Goal: Information Seeking & Learning: Check status

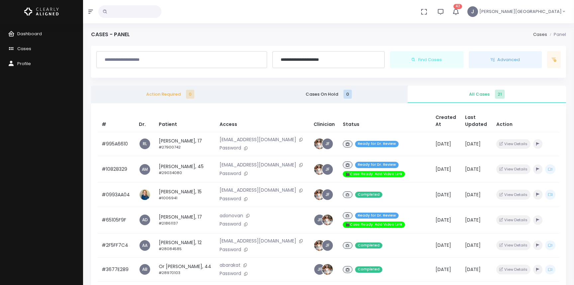
scroll to position [16, 0]
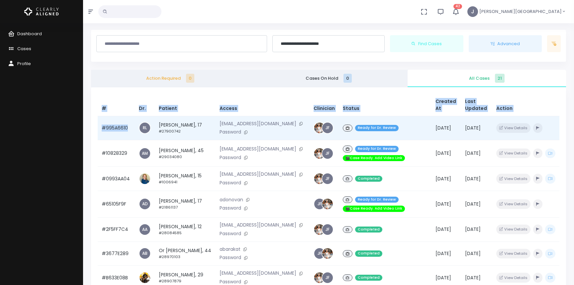
drag, startPoint x: 98, startPoint y: 127, endPoint x: 128, endPoint y: 128, distance: 29.9
click at [128, 128] on div "# Dr. Patient Access Clinician Status Created At Last Updated Action #995A6610 …" at bounding box center [328, 229] width 475 height 285
copy table "# Dr. Patient Access Clinician Status Created At Last Updated Action #995A6610"
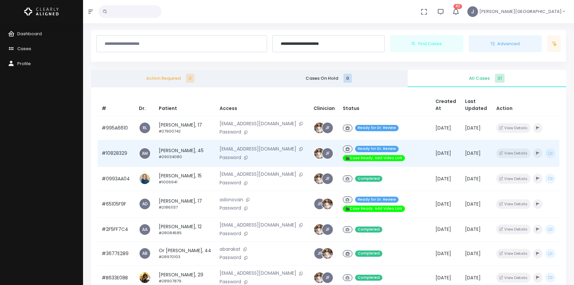
click at [128, 158] on td "#10828329" at bounding box center [116, 153] width 37 height 27
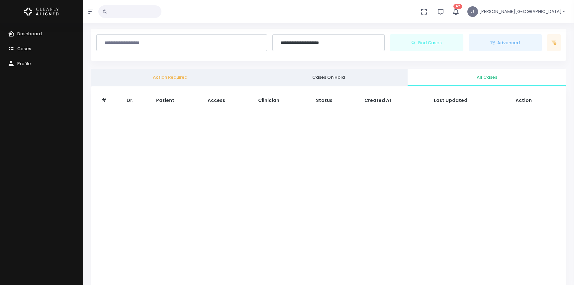
scroll to position [16, 0]
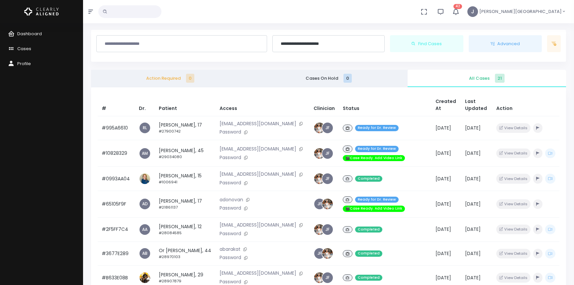
click at [95, 152] on div "# Dr. Patient Access Clinician Status Created At Last Updated Action #995A6610 …" at bounding box center [328, 229] width 475 height 285
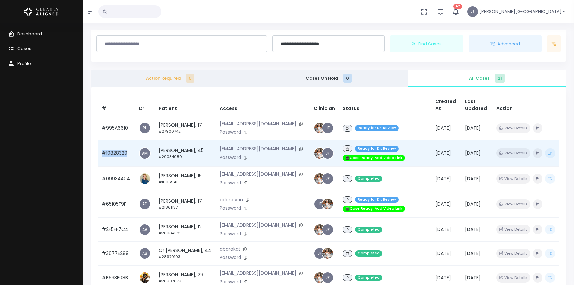
drag, startPoint x: 127, startPoint y: 155, endPoint x: 103, endPoint y: 155, distance: 23.9
click at [103, 155] on td "#10828329" at bounding box center [116, 153] width 37 height 27
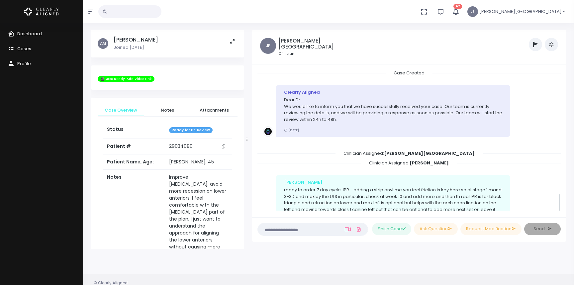
scroll to position [924, 0]
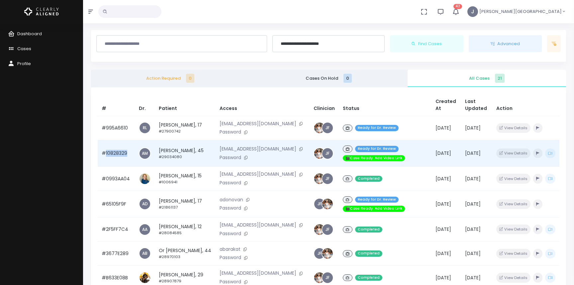
drag, startPoint x: 132, startPoint y: 155, endPoint x: 106, endPoint y: 156, distance: 26.3
click at [106, 156] on td "#10828329" at bounding box center [116, 153] width 37 height 27
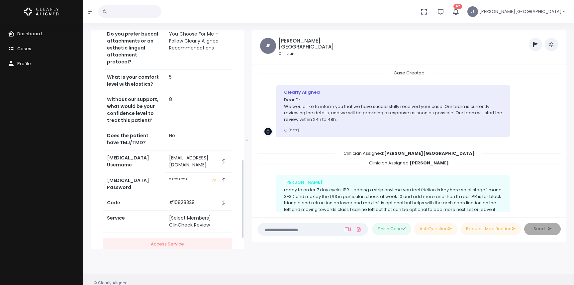
scroll to position [387, 0]
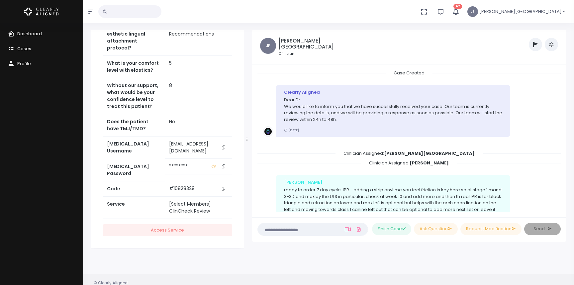
click at [225, 187] on icon "scrollable content" at bounding box center [223, 189] width 3 height 4
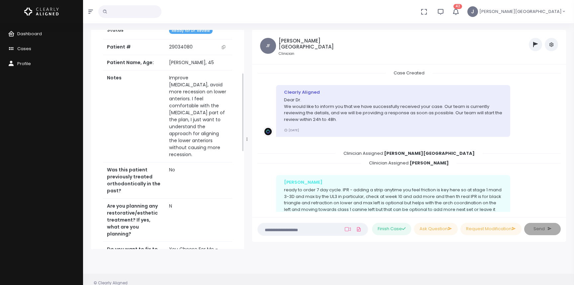
scroll to position [0, 0]
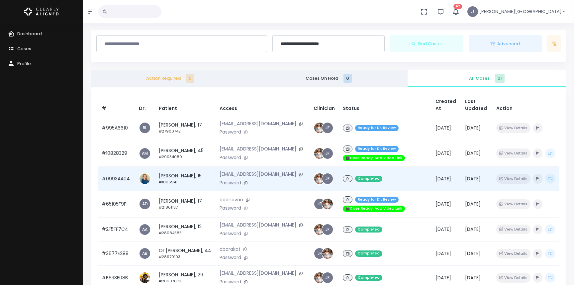
click at [122, 179] on td "#0993AA04" at bounding box center [116, 179] width 37 height 24
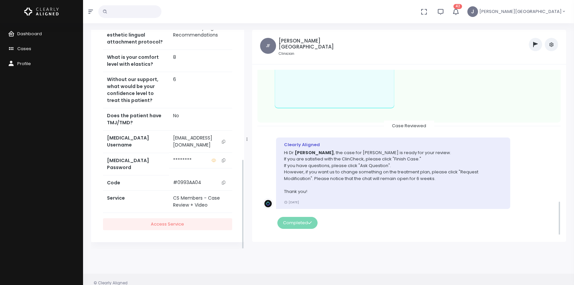
scroll to position [313, 0]
drag, startPoint x: 191, startPoint y: 189, endPoint x: 203, endPoint y: 191, distance: 11.7
click at [169, 189] on td "#0993AA04" at bounding box center [200, 181] width 63 height 15
click at [205, 189] on td "#0993AA04" at bounding box center [200, 181] width 63 height 15
click at [180, 188] on td "#0993AA04" at bounding box center [200, 181] width 63 height 15
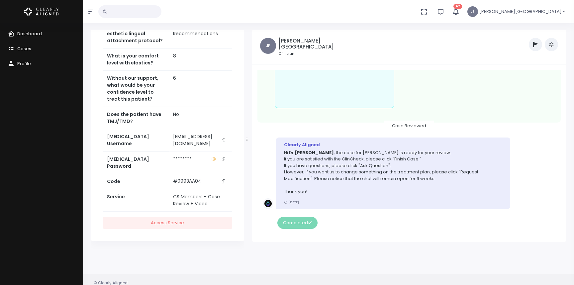
drag, startPoint x: 194, startPoint y: 187, endPoint x: 164, endPoint y: 188, distance: 29.9
click at [169, 188] on td "#0993AA04" at bounding box center [200, 181] width 63 height 15
copy td "#0993AA04"
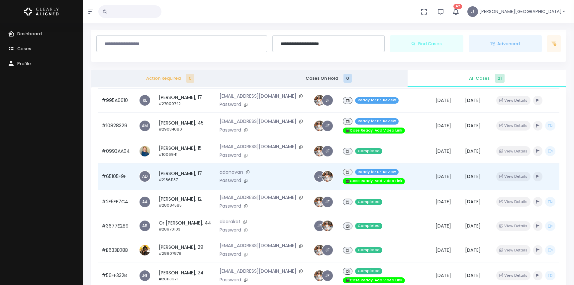
scroll to position [28, 0]
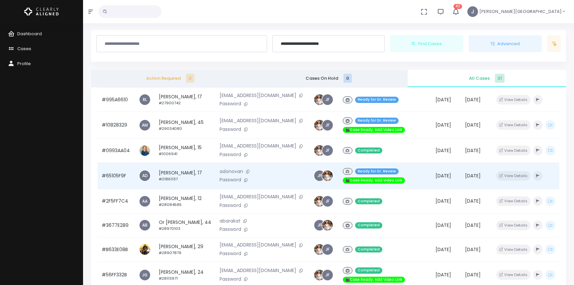
click at [124, 179] on td "#65105F9F" at bounding box center [116, 175] width 37 height 27
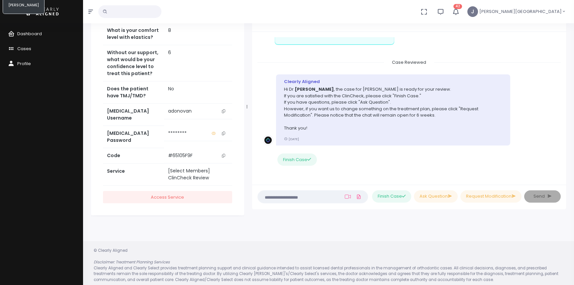
scroll to position [53, 0]
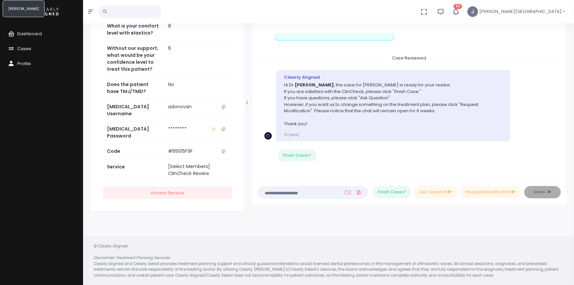
click at [224, 150] on icon "scrollable content" at bounding box center [223, 152] width 3 height 4
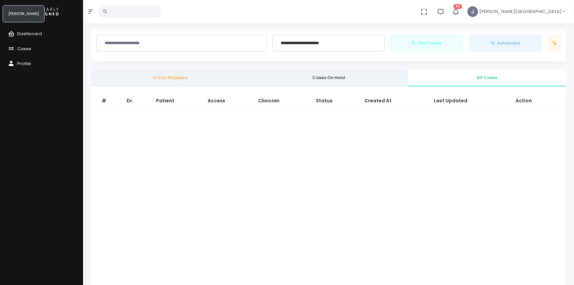
scroll to position [16, 0]
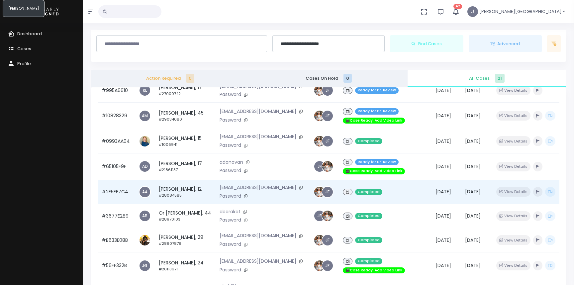
scroll to position [37, 0]
click at [121, 193] on td "#2F5FF7C4" at bounding box center [116, 192] width 37 height 24
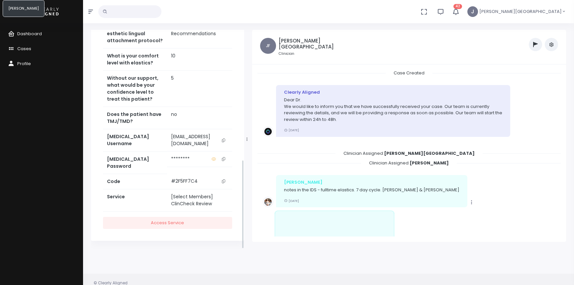
scroll to position [320, 0]
click at [223, 181] on icon "scrollable content" at bounding box center [223, 181] width 3 height 4
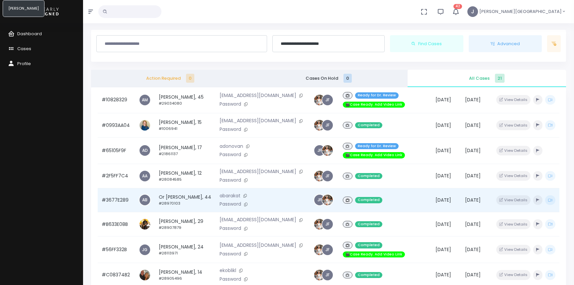
scroll to position [59, 0]
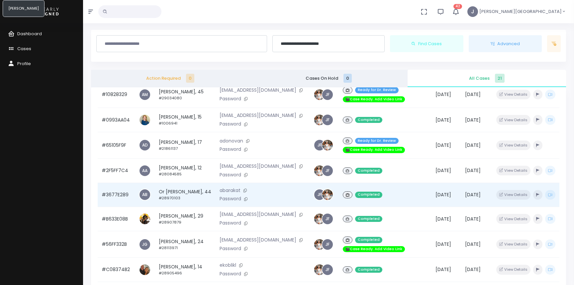
click at [120, 198] on td "#3677E289" at bounding box center [116, 195] width 37 height 24
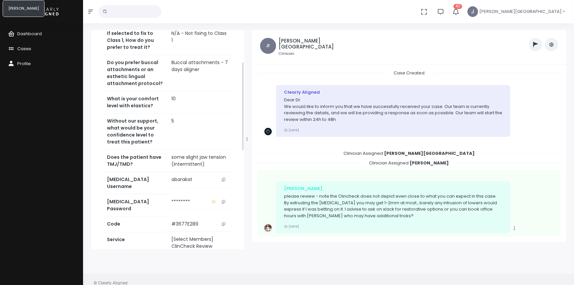
scroll to position [320, 0]
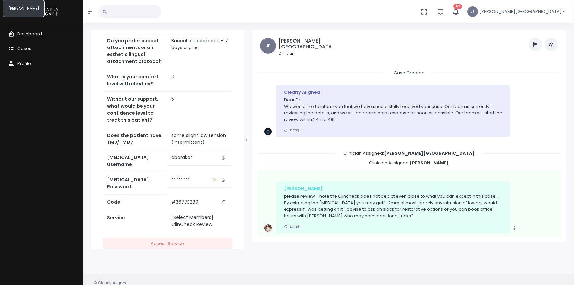
click at [223, 200] on icon "scrollable content" at bounding box center [223, 202] width 3 height 4
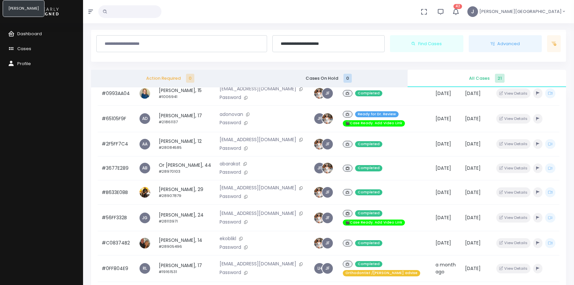
scroll to position [84, 0]
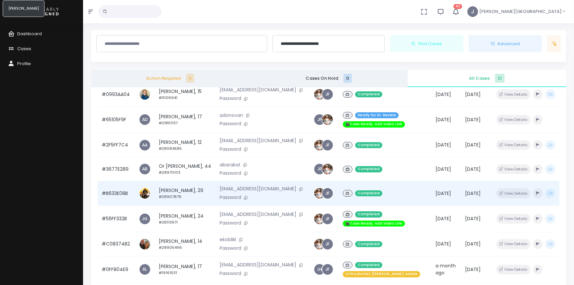
click at [121, 197] on td "#B633E08B" at bounding box center [116, 193] width 37 height 24
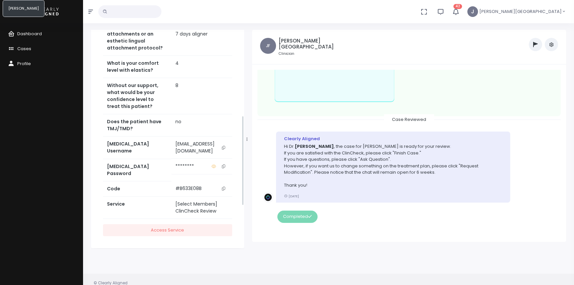
scroll to position [313, 0]
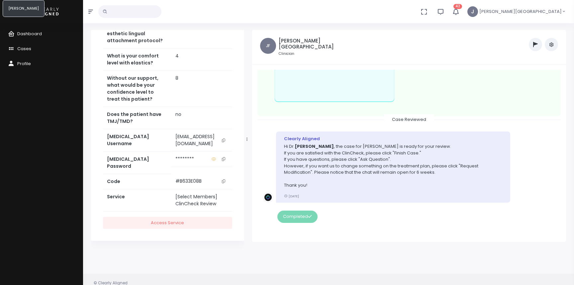
click at [223, 181] on icon "scrollable content" at bounding box center [223, 181] width 3 height 4
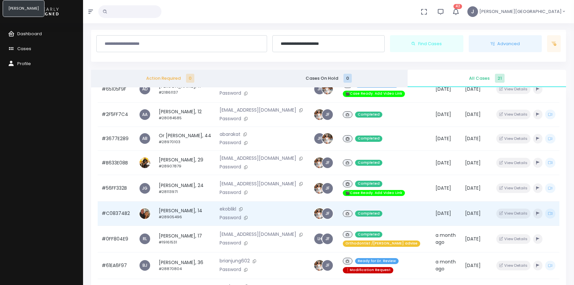
scroll to position [120, 0]
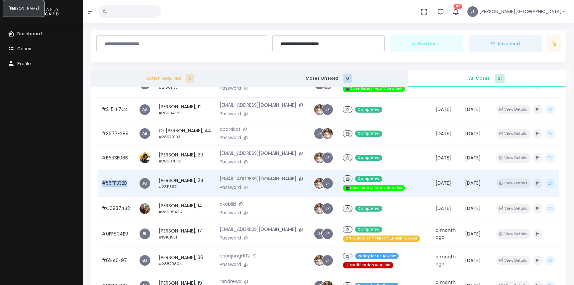
drag, startPoint x: 99, startPoint y: 189, endPoint x: 128, endPoint y: 193, distance: 28.8
click at [128, 193] on td "#56FF332B" at bounding box center [116, 183] width 37 height 27
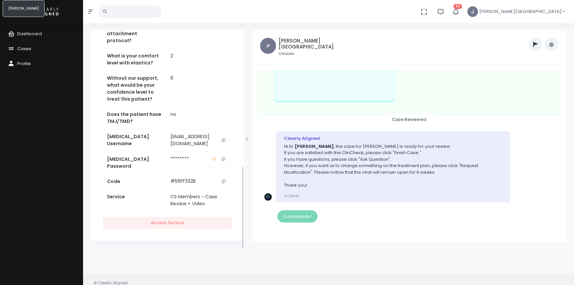
scroll to position [53, 0]
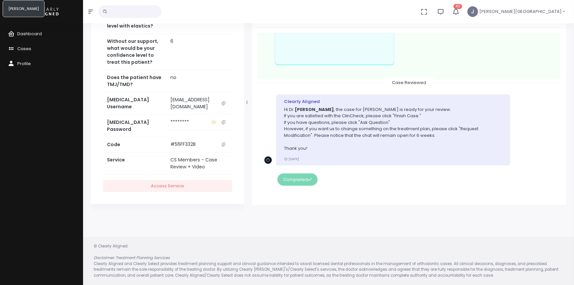
click at [217, 152] on td "#56FF332B" at bounding box center [199, 144] width 66 height 15
drag, startPoint x: 191, startPoint y: 151, endPoint x: 158, endPoint y: 152, distance: 33.2
click at [166, 152] on td "#56FF332B" at bounding box center [199, 144] width 66 height 15
copy td "#56FF332B"
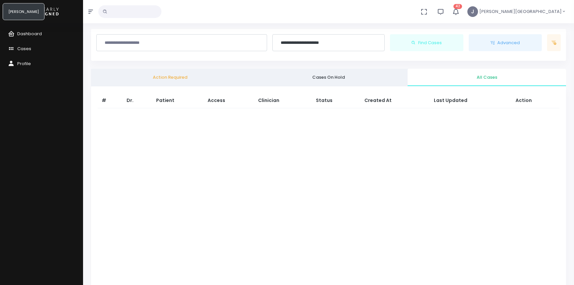
scroll to position [16, 0]
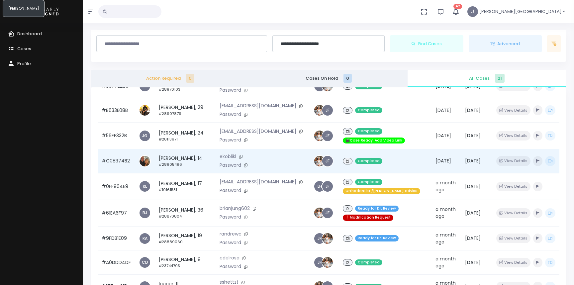
scroll to position [172, 0]
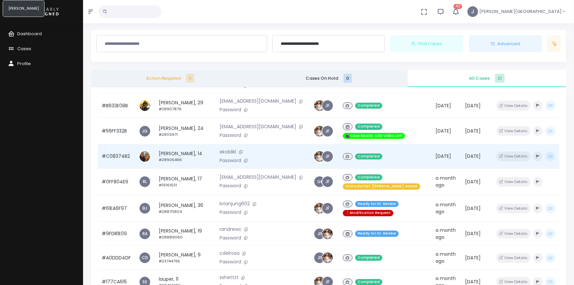
click at [124, 166] on td "#C08374B2" at bounding box center [116, 157] width 37 height 24
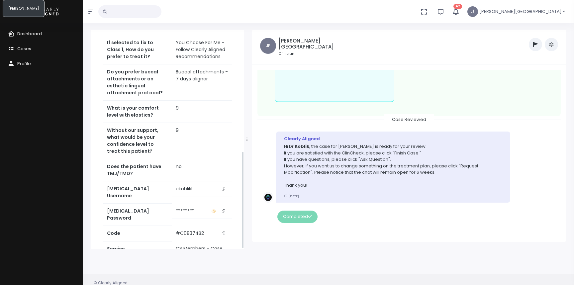
scroll to position [271, 0]
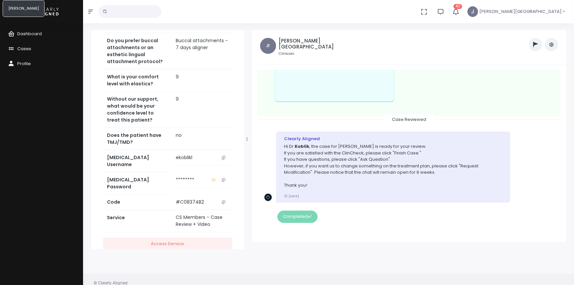
click at [223, 200] on icon "scrollable content" at bounding box center [223, 202] width 3 height 4
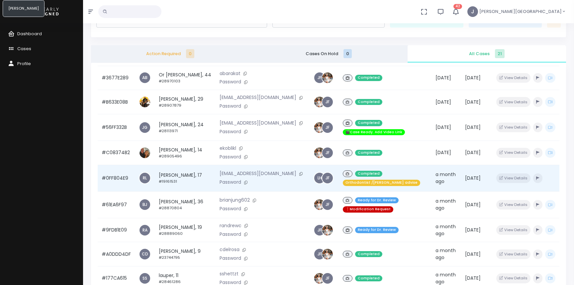
scroll to position [158, 0]
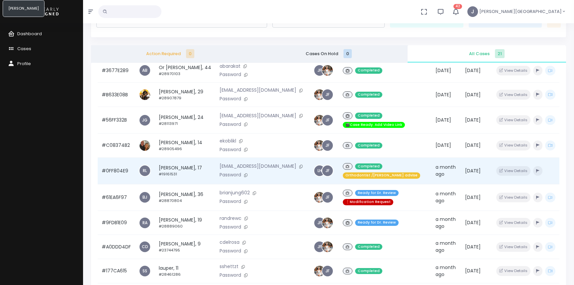
click at [122, 182] on td "#0FF804E9" at bounding box center [116, 170] width 37 height 27
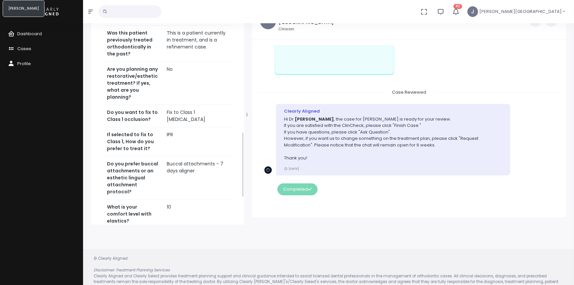
scroll to position [513, 0]
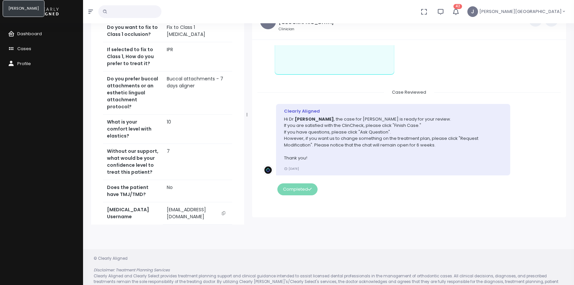
click at [196, 247] on td "#0FF804E9" at bounding box center [197, 254] width 69 height 15
drag, startPoint x: 191, startPoint y: 163, endPoint x: 161, endPoint y: 164, distance: 30.3
click at [163, 247] on td "#0FF804E9" at bounding box center [197, 254] width 69 height 15
copy td "#0FF804E9"
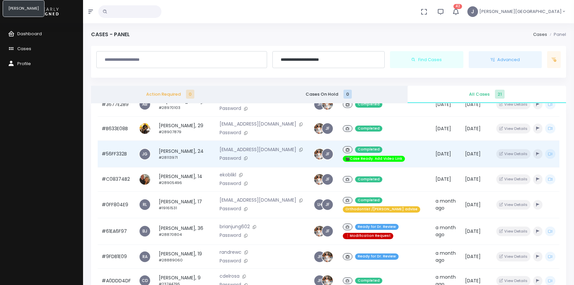
scroll to position [215, 0]
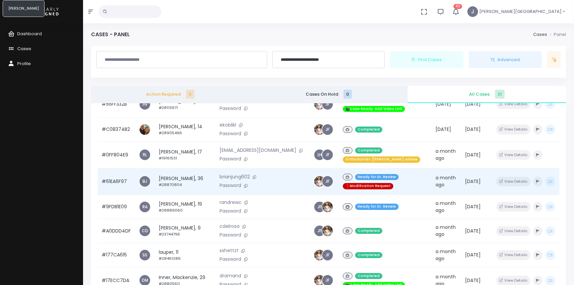
click at [120, 192] on td "#61EA6F97" at bounding box center [116, 181] width 37 height 27
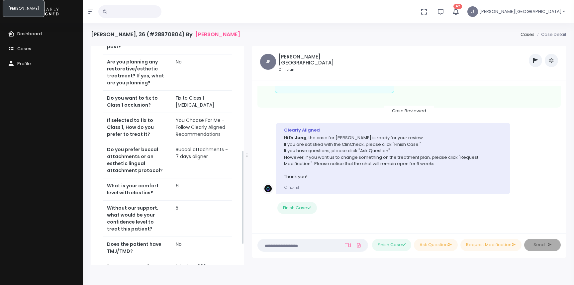
scroll to position [290, 0]
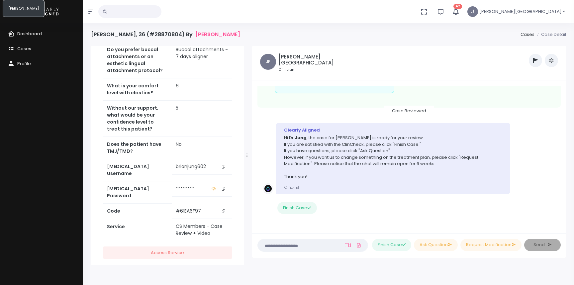
click at [222, 209] on icon "scrollable content" at bounding box center [223, 211] width 3 height 4
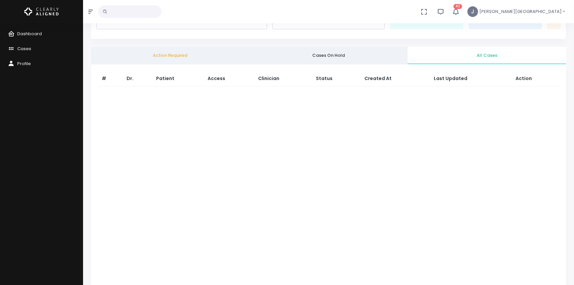
scroll to position [41, 0]
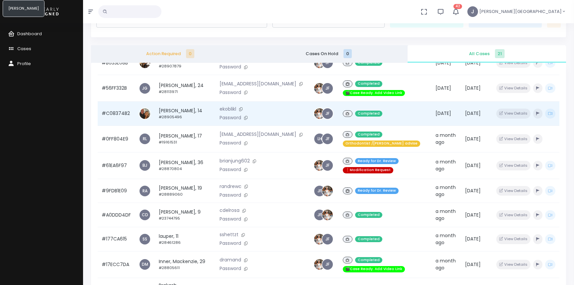
scroll to position [212, 0]
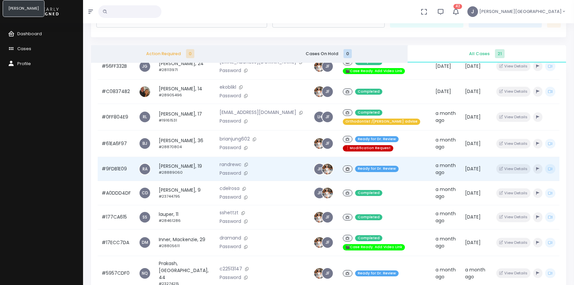
click at [124, 179] on td "#9FDB1E09" at bounding box center [116, 169] width 37 height 24
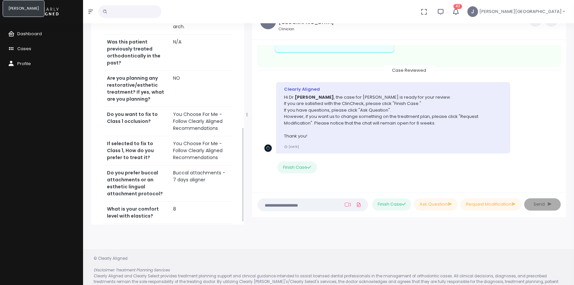
scroll to position [285, 0]
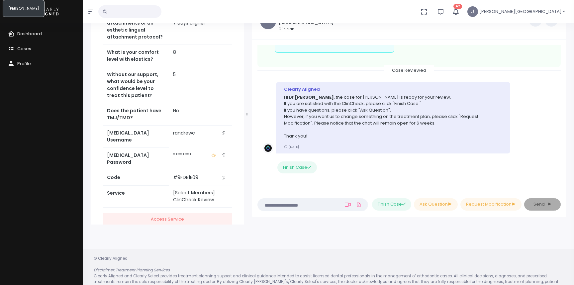
click at [224, 176] on icon "scrollable content" at bounding box center [223, 178] width 3 height 4
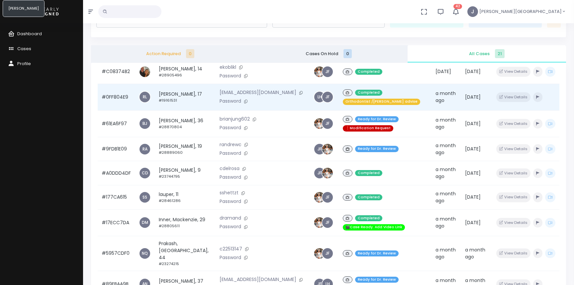
scroll to position [235, 0]
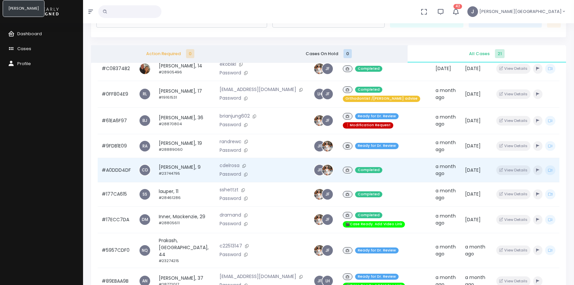
click at [122, 179] on td "#A0DDD4DF" at bounding box center [116, 170] width 37 height 24
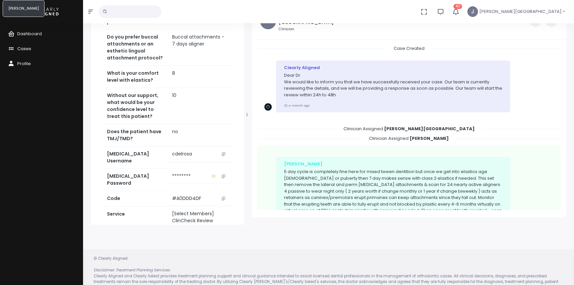
scroll to position [227, 0]
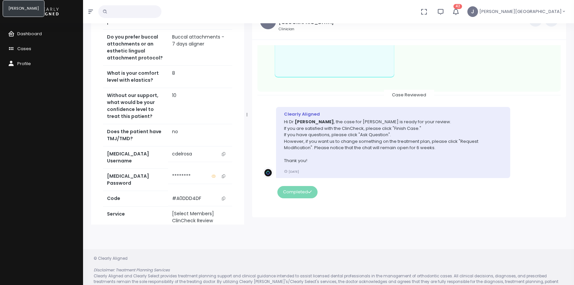
click at [223, 197] on icon "scrollable content" at bounding box center [223, 199] width 3 height 4
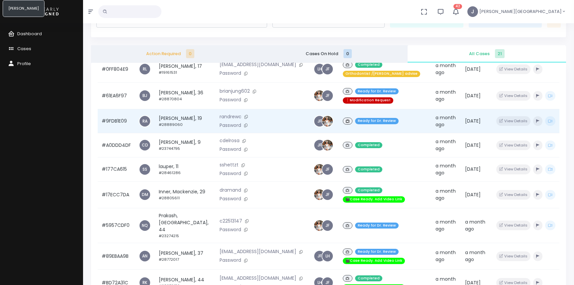
scroll to position [262, 0]
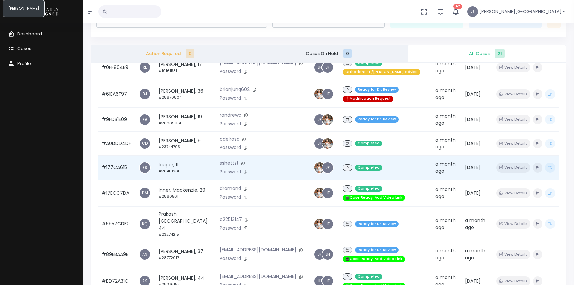
click at [123, 179] on td "#177CA615" at bounding box center [116, 168] width 37 height 24
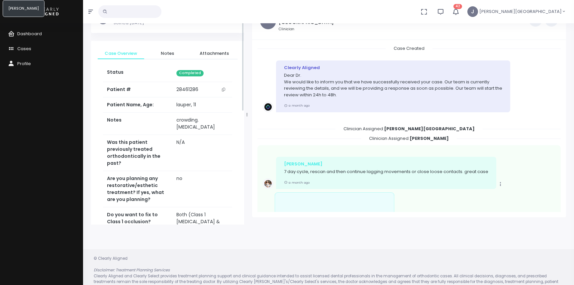
scroll to position [250, 0]
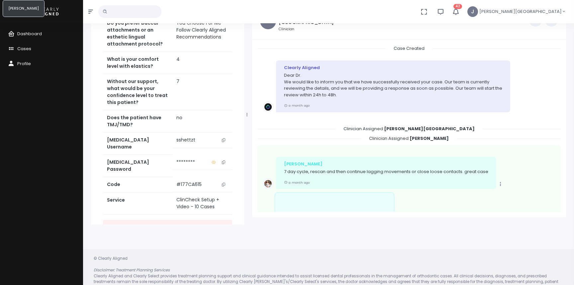
click at [223, 183] on icon "scrollable content" at bounding box center [223, 185] width 3 height 4
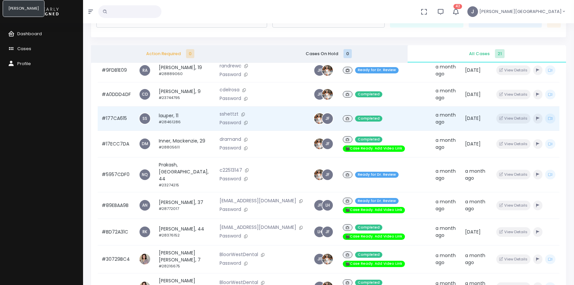
scroll to position [311, 0]
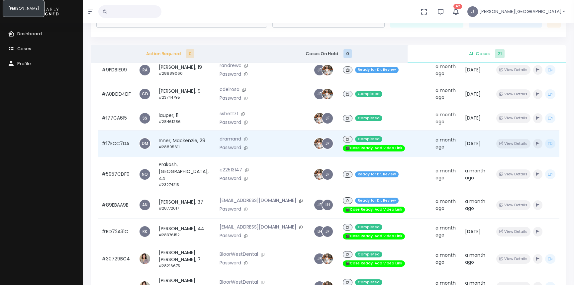
click at [125, 154] on td "#17ECC7DA" at bounding box center [116, 143] width 37 height 27
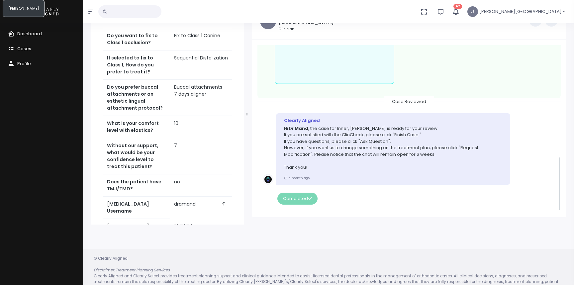
scroll to position [318, 0]
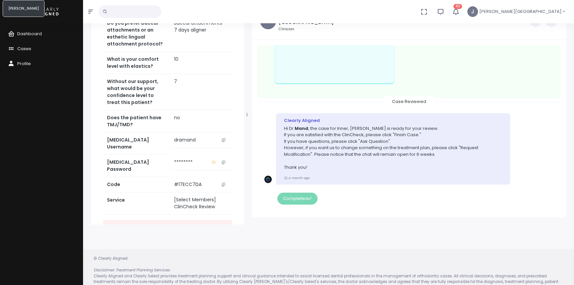
click at [223, 183] on icon "scrollable content" at bounding box center [223, 185] width 3 height 4
